Goal: Task Accomplishment & Management: Use online tool/utility

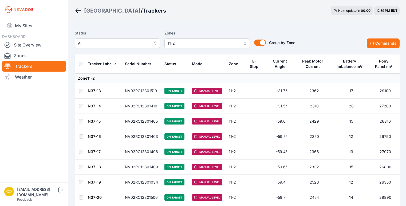
click at [245, 44] on button "11-2" at bounding box center [206, 43] width 85 height 10
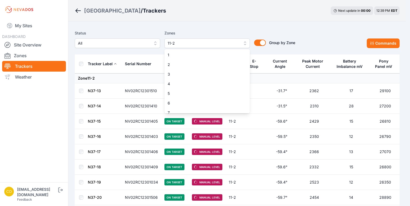
click at [262, 42] on div "Status All Zones 11-2 1 2 3 4 5 6 7 8 9 10 11 12 13 14 15 16 17 18 19 20 21 22 …" at bounding box center [185, 39] width 220 height 18
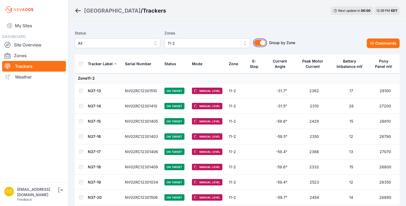
click at [257, 44] on button "Group by Zone" at bounding box center [260, 42] width 12 height 6
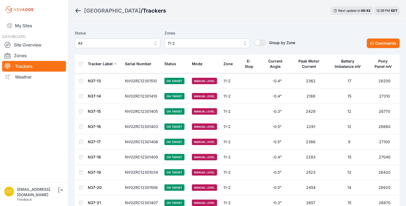
click at [81, 11] on icon "Breadcrumb" at bounding box center [77, 10] width 5 height 1
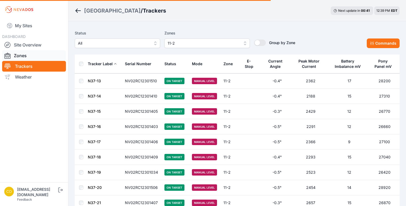
click at [21, 54] on link "Zones" at bounding box center [34, 55] width 64 height 11
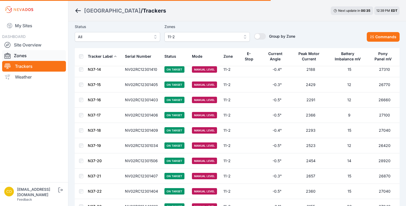
click at [18, 56] on link "Zones" at bounding box center [34, 55] width 64 height 11
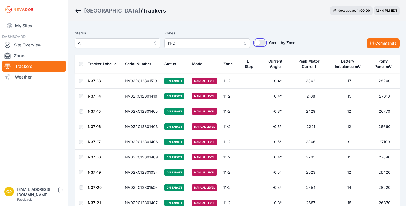
click at [261, 43] on button "Group by Zone" at bounding box center [260, 42] width 12 height 6
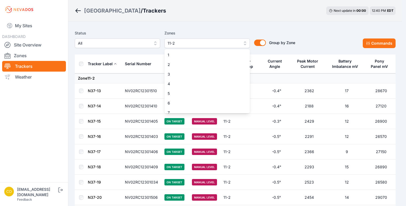
click at [245, 41] on button "11-2" at bounding box center [206, 43] width 85 height 10
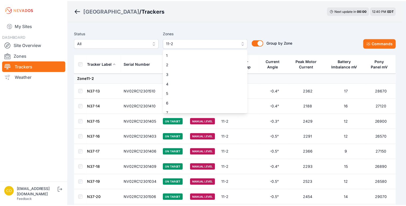
scroll to position [340, 0]
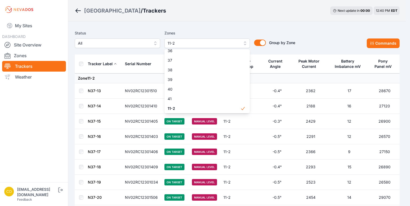
click at [261, 43] on div "Status All Zones 11-2 1 2 3 4 5 6 7 8 9 10 11 12 13 14 15 16 17 18 19 20 21 22 …" at bounding box center [185, 39] width 220 height 18
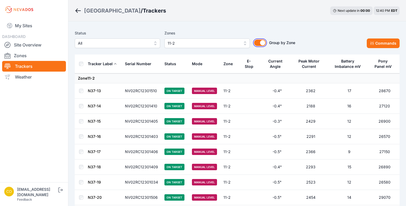
click at [261, 43] on button "Group by Zone" at bounding box center [260, 42] width 12 height 6
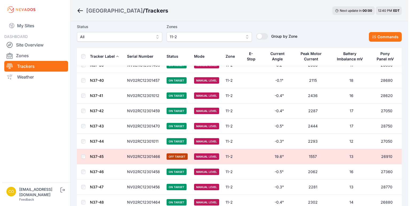
scroll to position [304, 0]
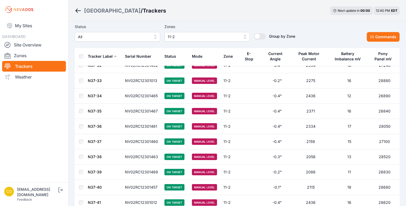
click at [243, 37] on button "11-2" at bounding box center [206, 37] width 85 height 10
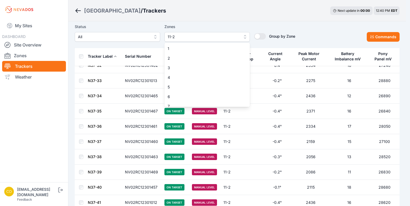
scroll to position [340, 0]
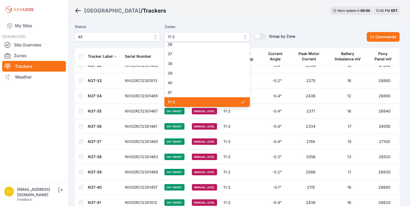
click at [154, 38] on div "Status All Zones 11-2 1 2 3 4 5 6 7 8 9 10 11 12 13 14 15 16 17 18 19 20 21 22 …" at bounding box center [185, 32] width 220 height 18
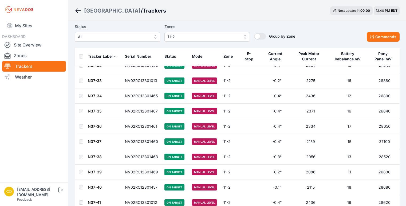
click at [157, 35] on button "All" at bounding box center [117, 37] width 85 height 10
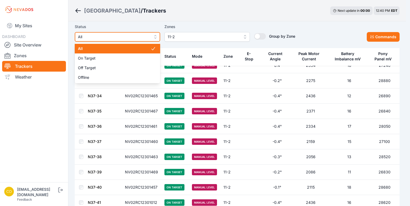
click at [155, 36] on button "All" at bounding box center [117, 37] width 85 height 10
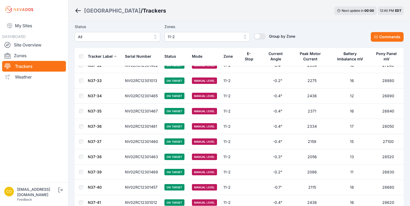
click at [187, 37] on span "11-2" at bounding box center [202, 37] width 71 height 6
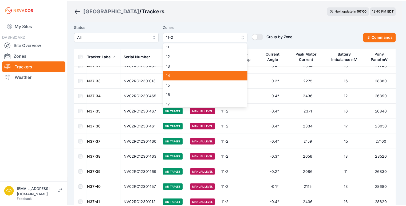
scroll to position [0, 0]
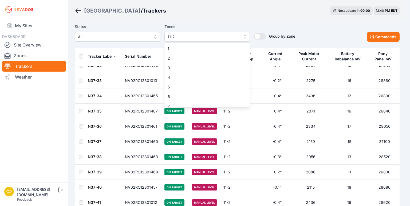
click at [317, 22] on div "Status All Zones 11-2 1 2 3 4 5 6 7 8 9 10 11 12 13 14 15 16 17 18 19 20 21 22 …" at bounding box center [237, 34] width 325 height 27
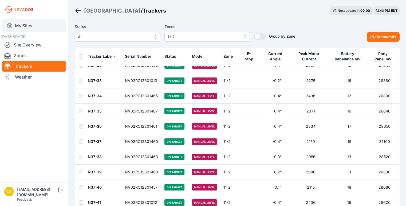
click at [26, 26] on link "My Sites" at bounding box center [34, 25] width 64 height 13
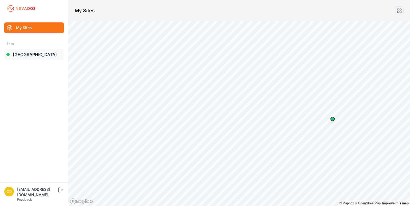
click at [21, 54] on link "[GEOGRAPHIC_DATA]" at bounding box center [33, 54] width 59 height 11
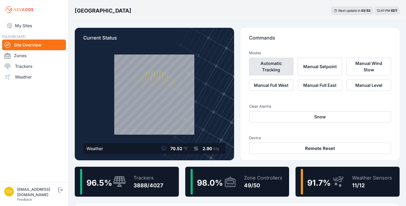
click at [275, 66] on button "Automatic Tracking" at bounding box center [271, 67] width 45 height 18
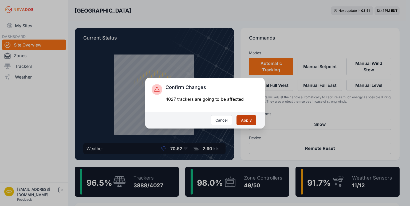
click at [250, 120] on button "Apply" at bounding box center [246, 120] width 20 height 10
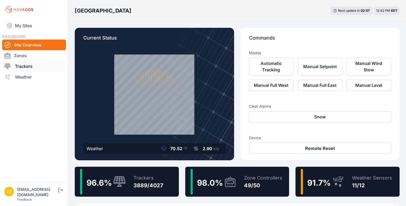
click at [27, 67] on link "Trackers" at bounding box center [34, 66] width 64 height 11
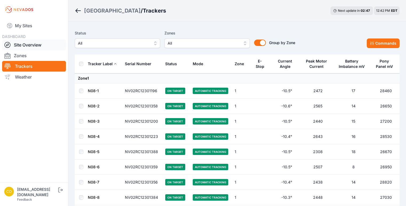
click at [32, 44] on link "Site Overview" at bounding box center [34, 44] width 64 height 11
